Goal: Information Seeking & Learning: Check status

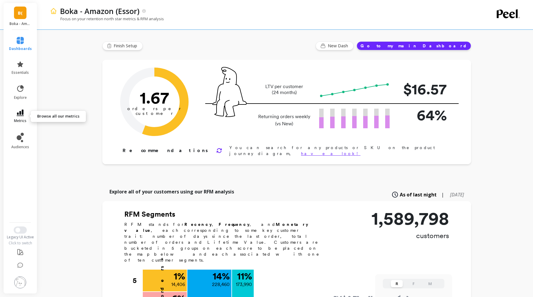
click at [21, 115] on icon at bounding box center [20, 112] width 7 height 7
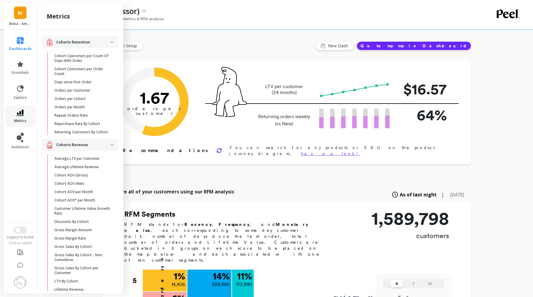
scroll to position [337, 0]
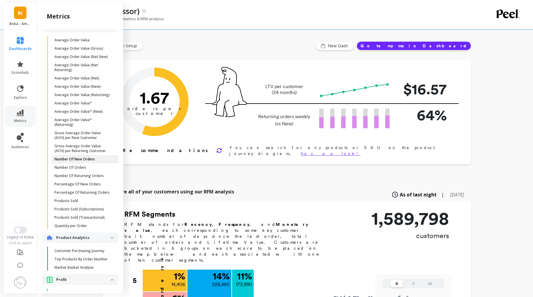
click at [83, 161] on p "Number Of New Orders" at bounding box center [74, 159] width 40 height 5
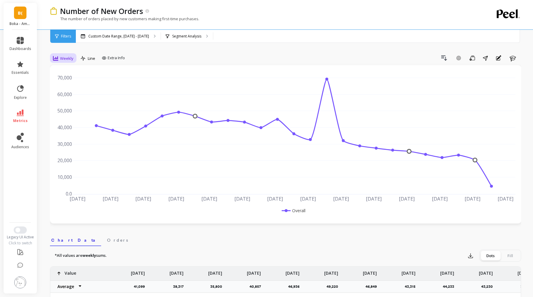
click at [69, 58] on span "Weekly" at bounding box center [66, 59] width 13 height 6
click at [67, 82] on div "Daily" at bounding box center [72, 83] width 34 height 6
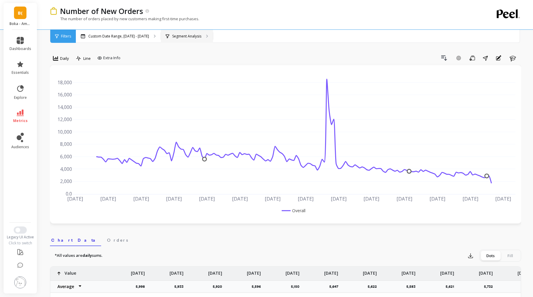
click at [175, 39] on div "Segment Analysis" at bounding box center [187, 36] width 52 height 13
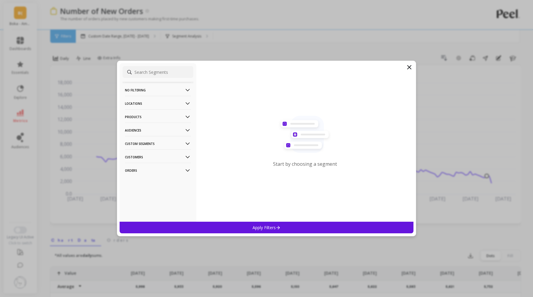
click at [154, 119] on p "Products" at bounding box center [158, 116] width 66 height 15
click at [154, 133] on div "ASIN" at bounding box center [158, 128] width 71 height 10
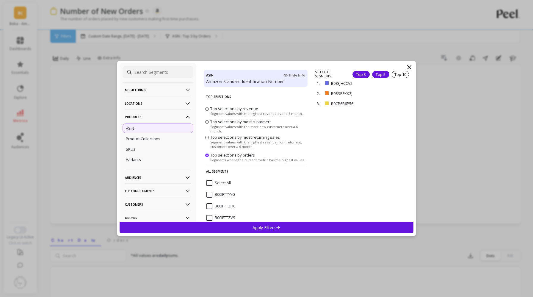
click at [379, 74] on div "Top 5" at bounding box center [380, 74] width 17 height 7
click at [330, 225] on div "Apply Filters" at bounding box center [267, 228] width 294 height 12
